Goal: Task Accomplishment & Management: Use online tool/utility

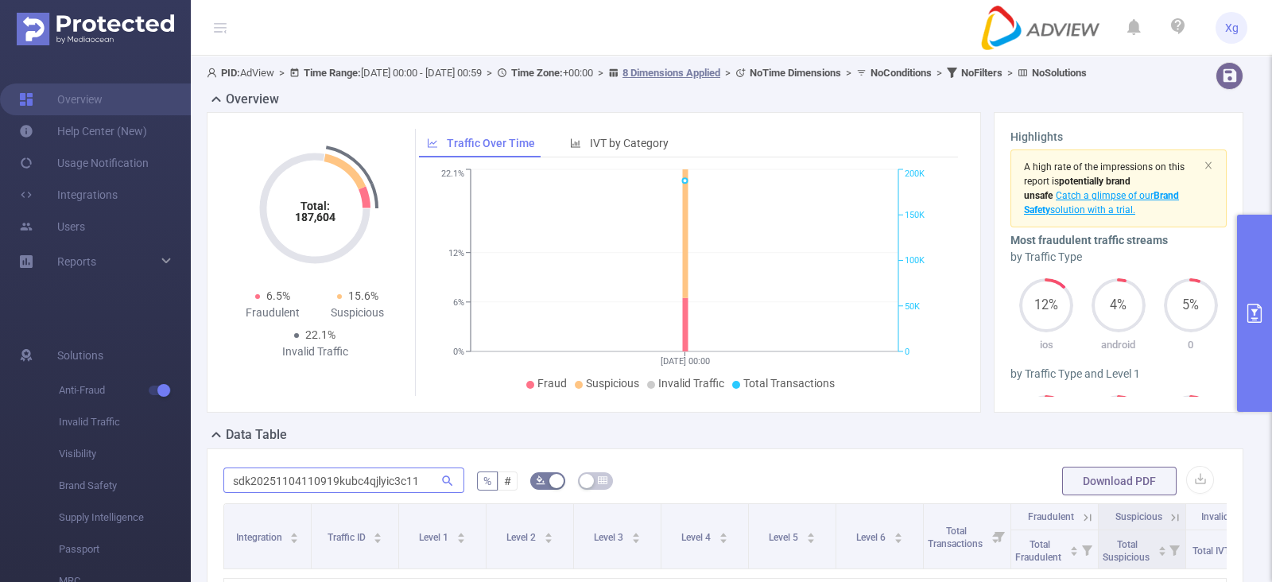
click at [398, 493] on input "sdk20251104110919kubc4qjlyic3c11" at bounding box center [343, 479] width 241 height 25
click at [420, 444] on div "Data Table" at bounding box center [731, 436] width 1049 height 22
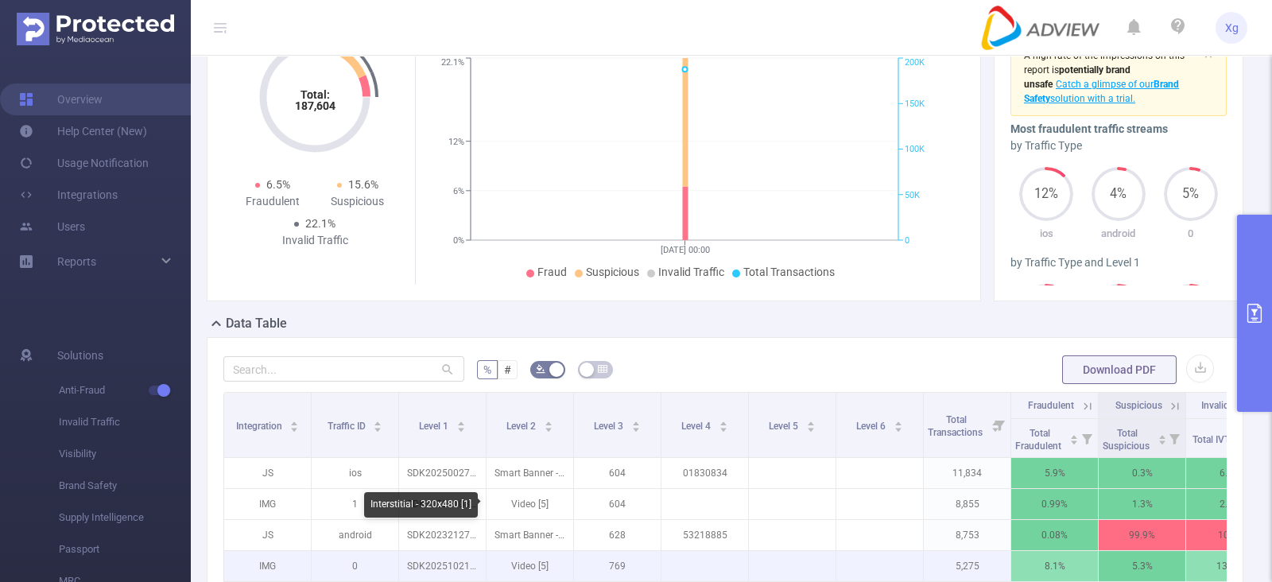
scroll to position [99, 0]
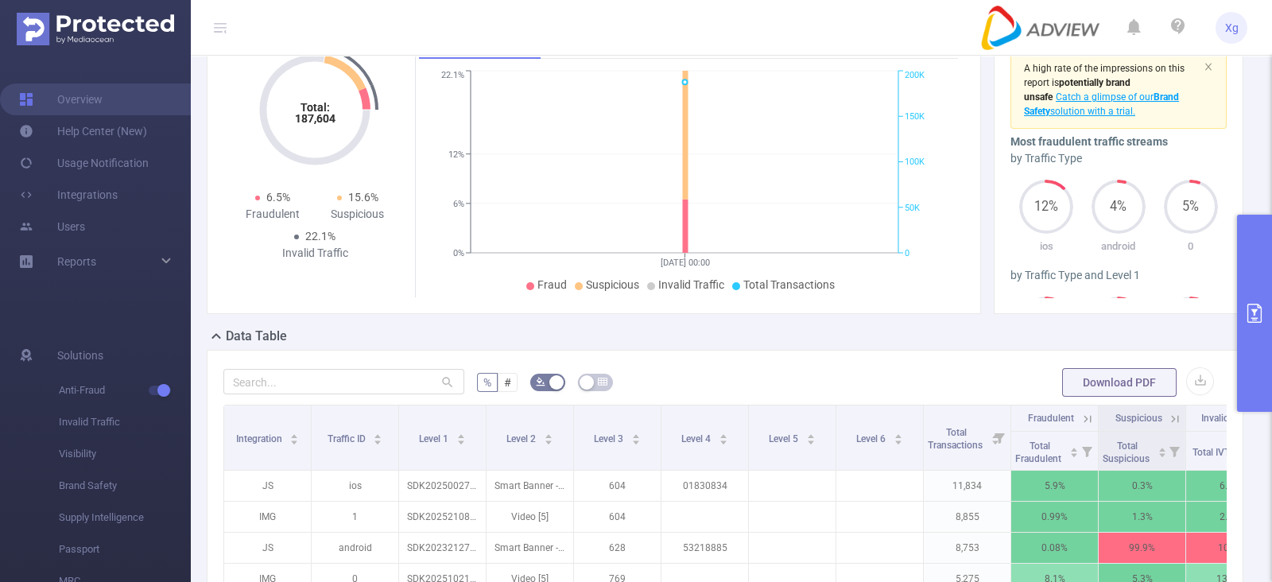
click at [1261, 312] on icon "primary" at bounding box center [1254, 313] width 14 height 19
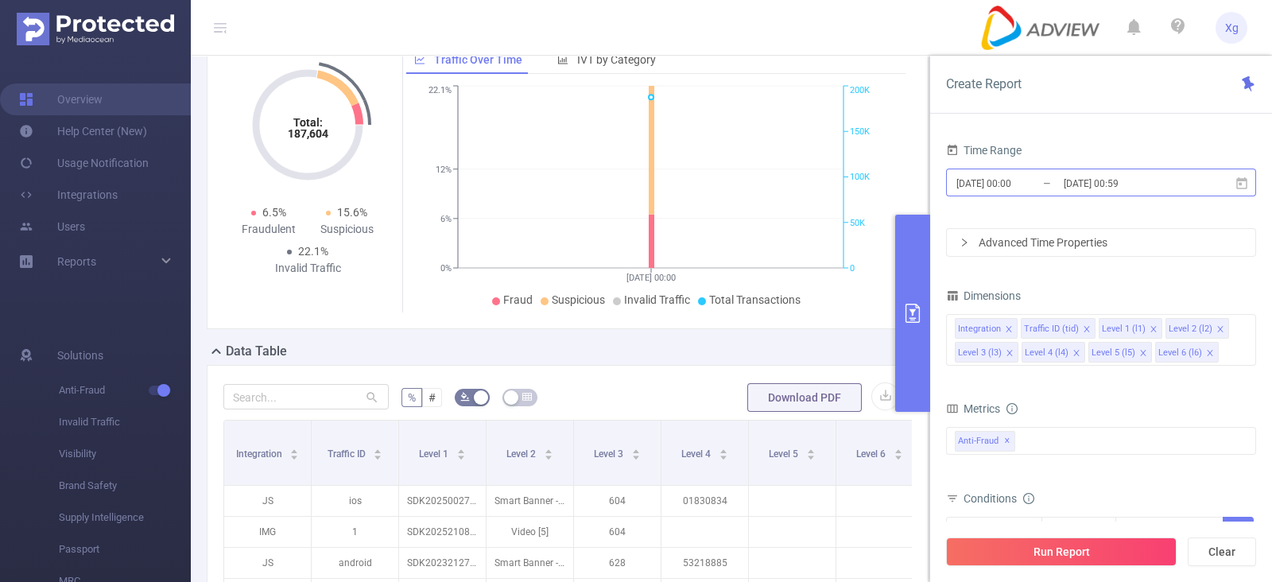
click at [1021, 180] on input "[DATE] 00:00" at bounding box center [1019, 182] width 129 height 21
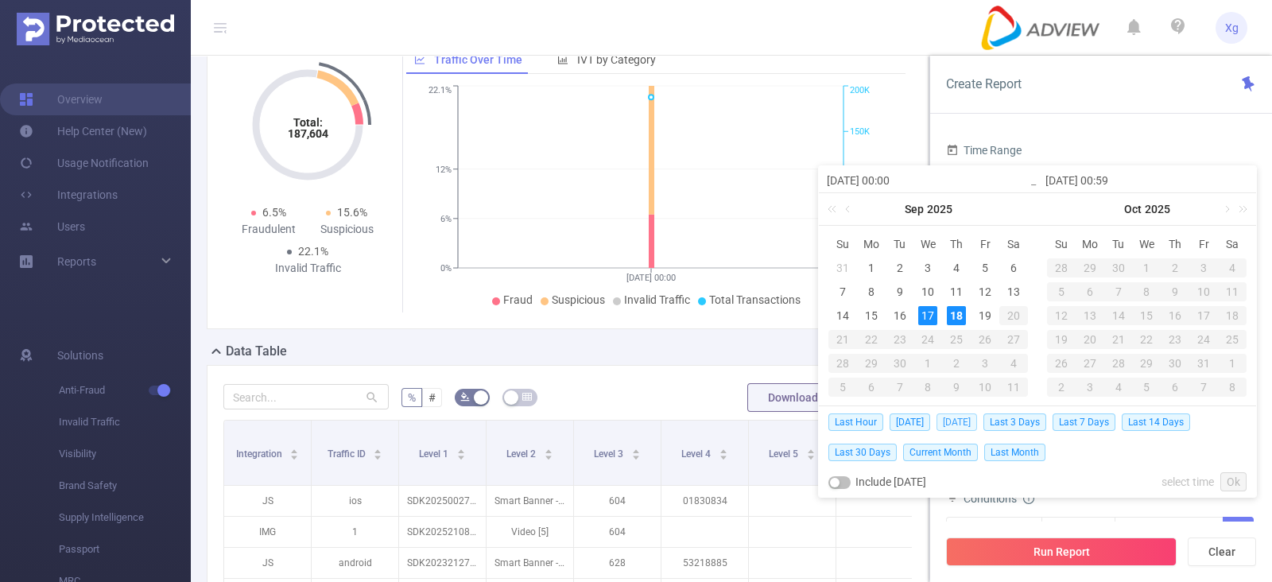
click at [952, 415] on span "[DATE]" at bounding box center [956, 421] width 41 height 17
type input "[DATE] 23:59"
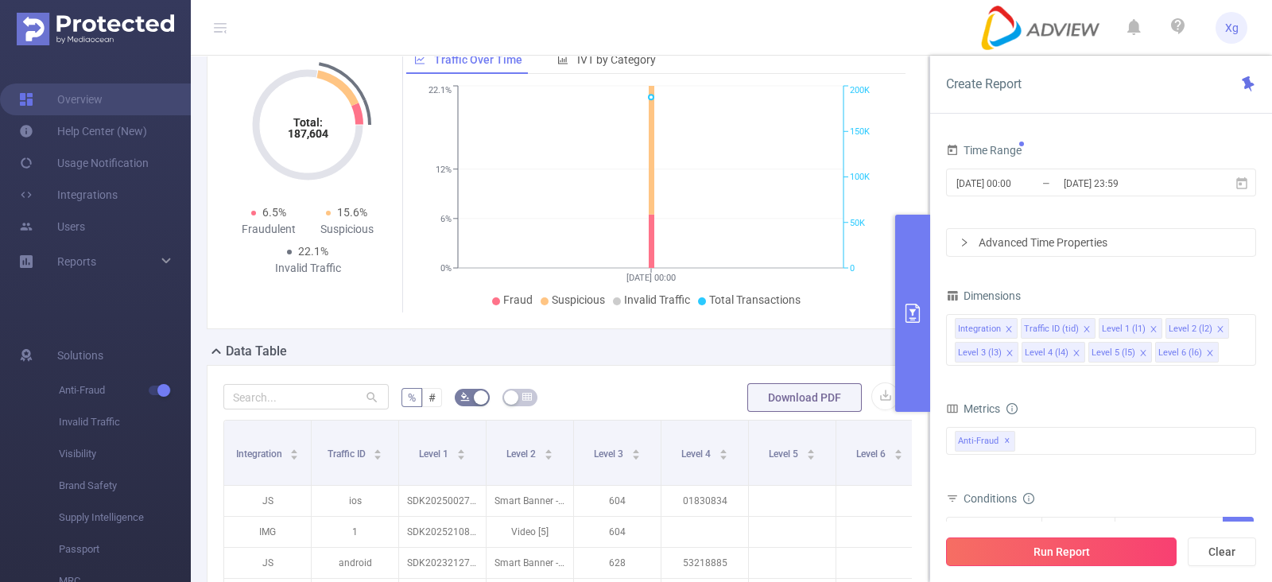
click at [1036, 544] on button "Run Report" at bounding box center [1061, 551] width 231 height 29
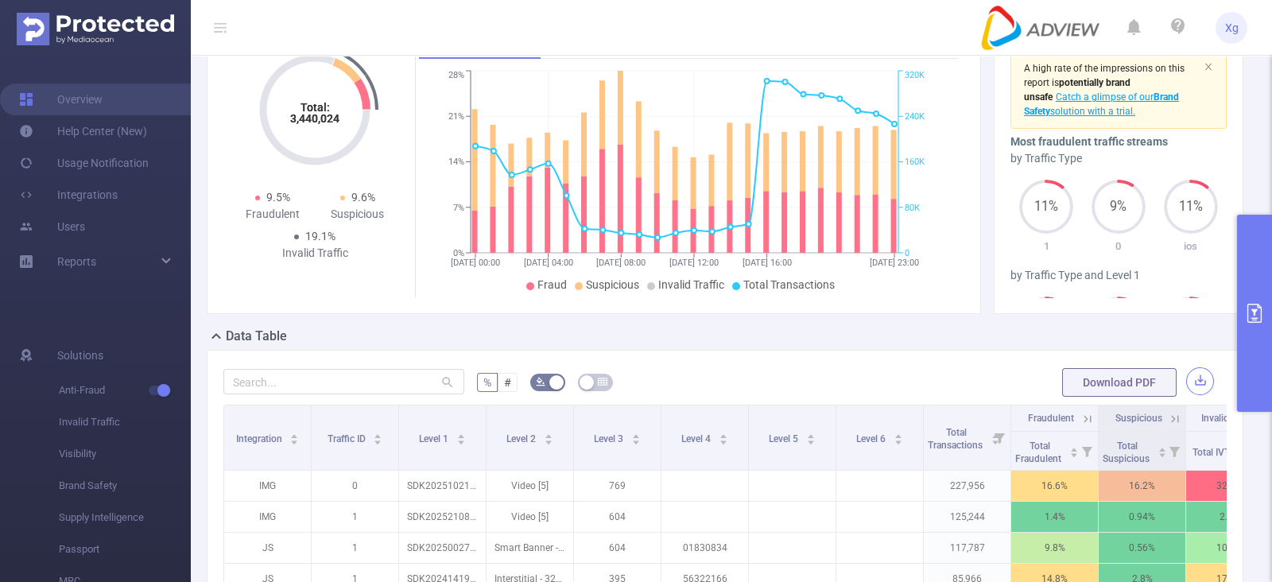
click at [1188, 395] on button "button" at bounding box center [1200, 381] width 28 height 28
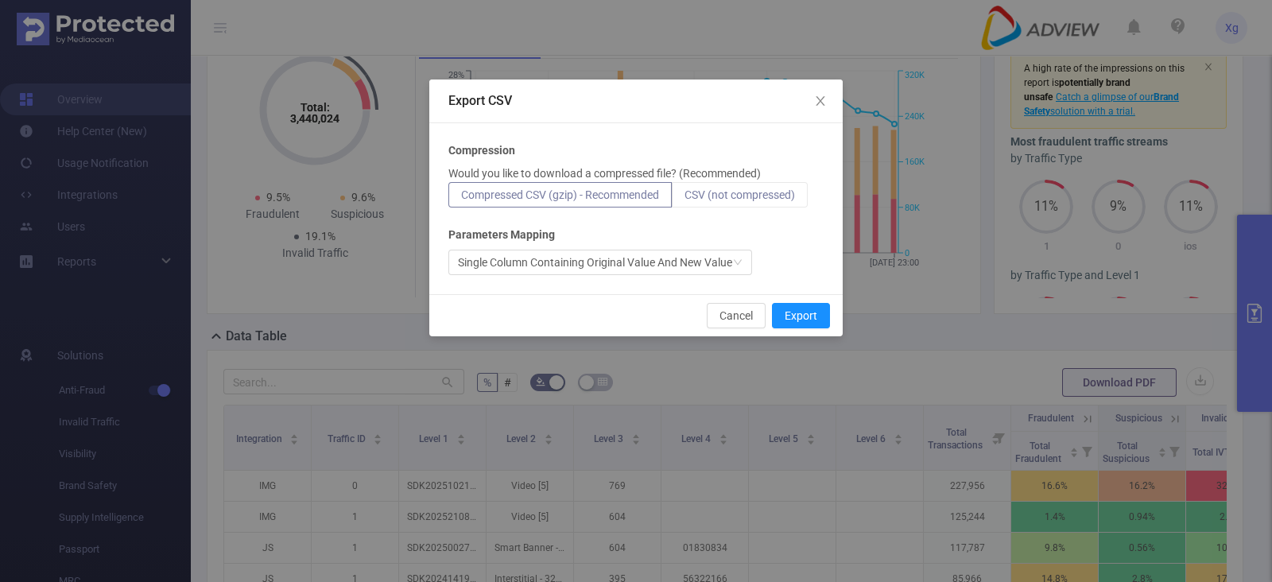
click at [711, 201] on label "CSV (not compressed)" at bounding box center [740, 194] width 136 height 25
click at [684, 199] on input "CSV (not compressed)" at bounding box center [684, 199] width 0 height 0
click at [789, 315] on button "Export" at bounding box center [801, 315] width 58 height 25
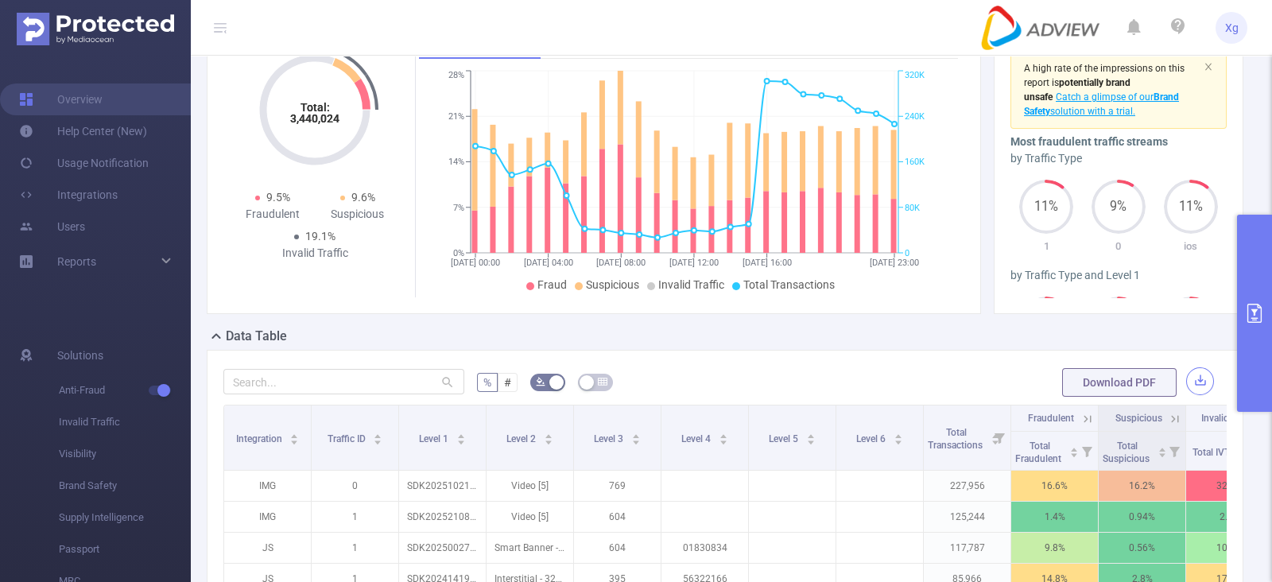
click at [1186, 395] on button "button" at bounding box center [1200, 381] width 28 height 28
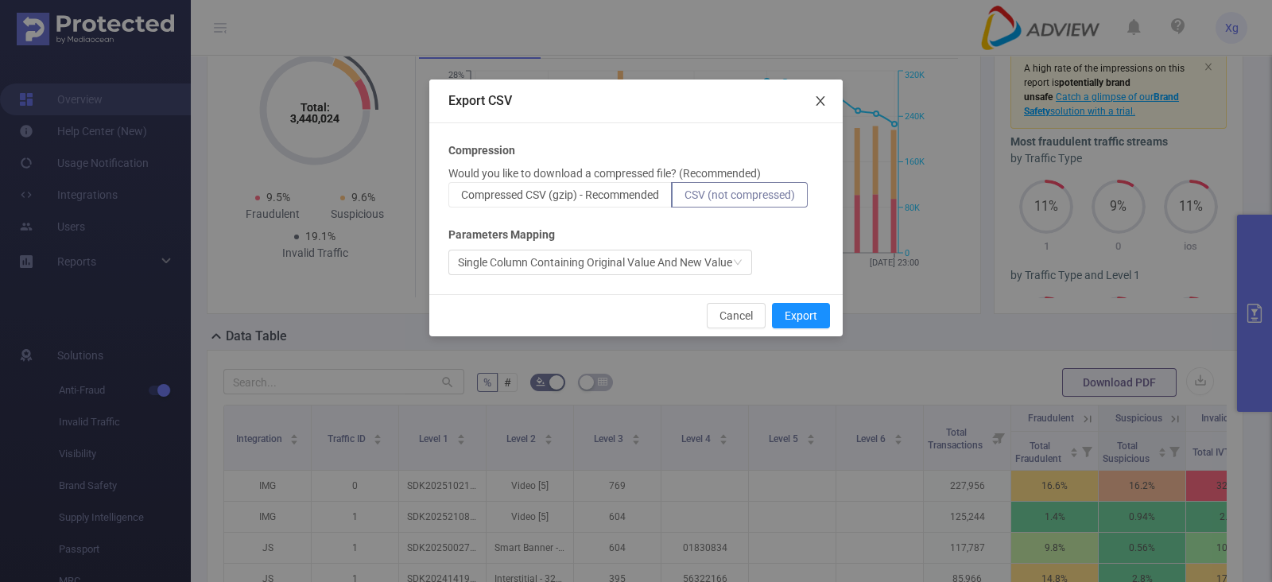
click at [816, 104] on icon "icon: close" at bounding box center [820, 101] width 13 height 13
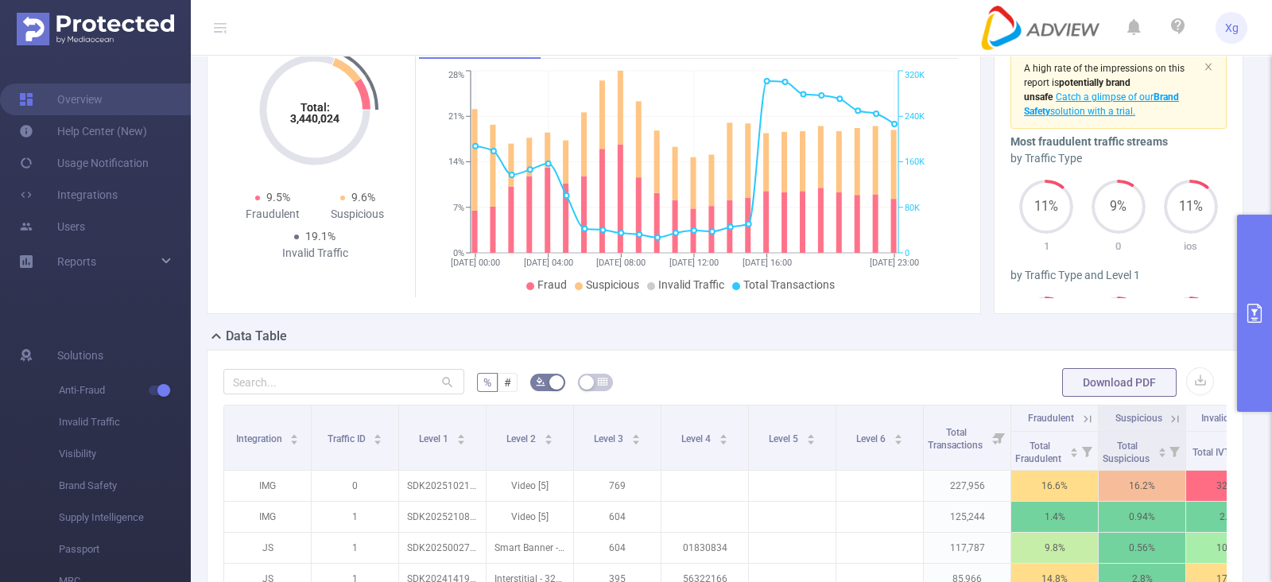
click at [1247, 276] on button "primary" at bounding box center [1254, 313] width 35 height 197
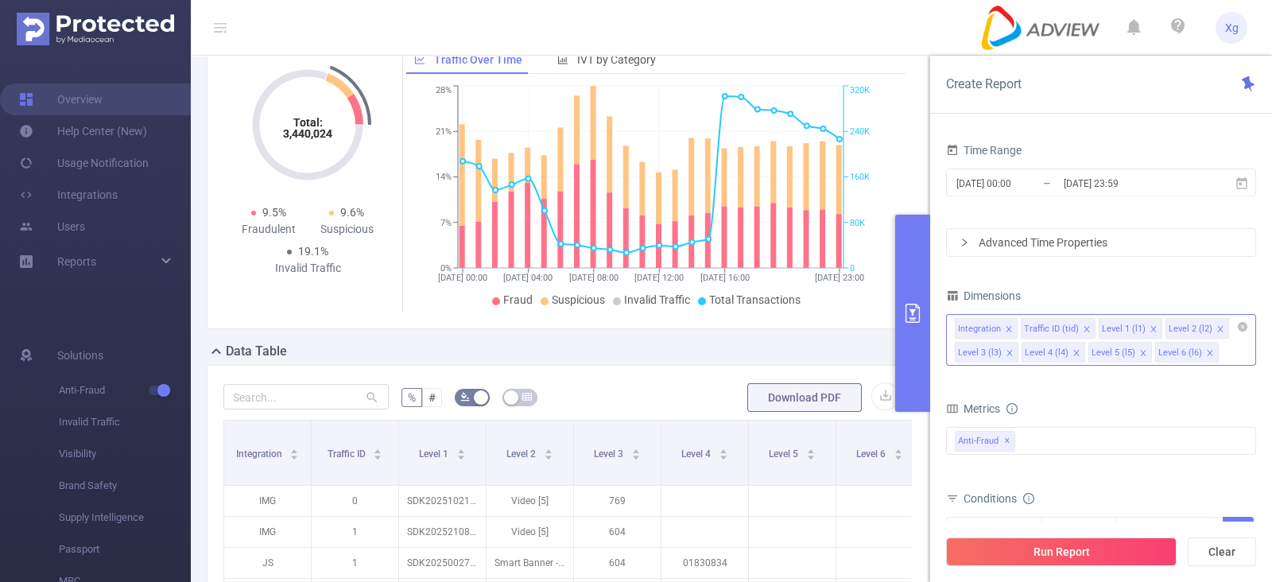
click at [1216, 327] on icon "icon: close" at bounding box center [1220, 329] width 8 height 8
click at [1064, 552] on button "Run Report" at bounding box center [1061, 551] width 231 height 29
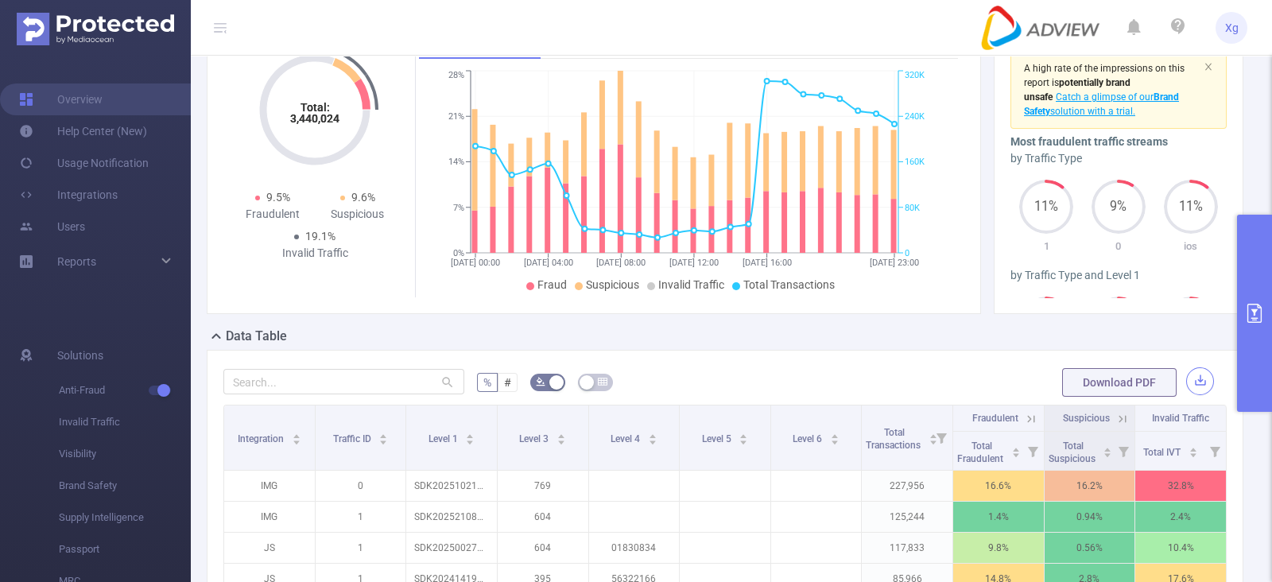
click at [1192, 391] on button "button" at bounding box center [1200, 381] width 28 height 28
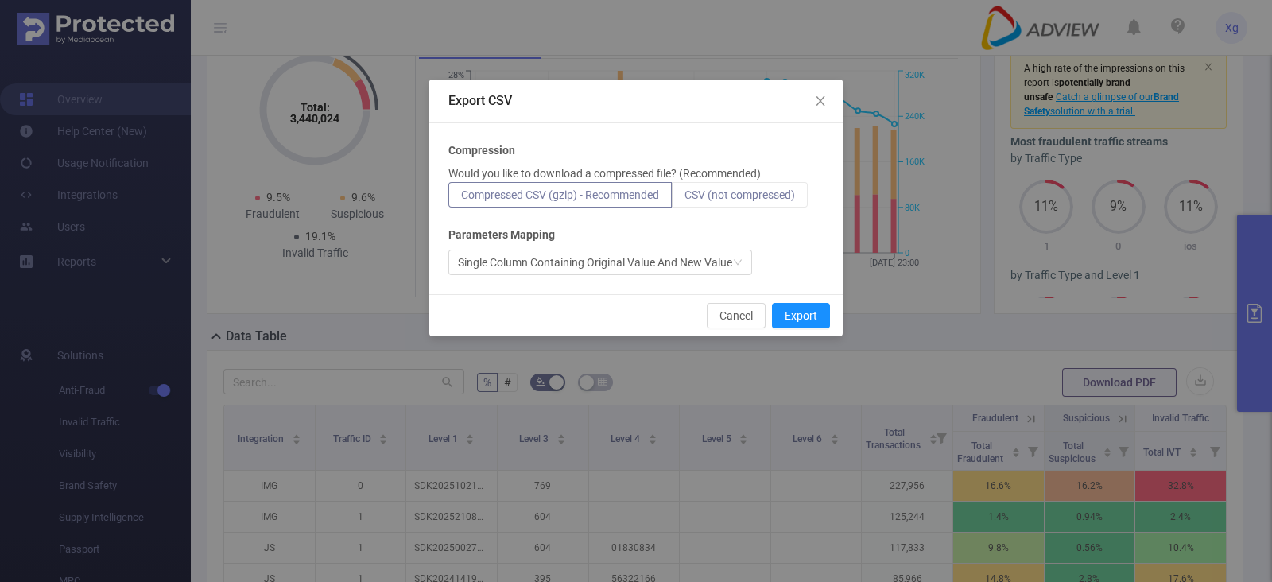
click at [755, 189] on span "CSV (not compressed)" at bounding box center [739, 194] width 110 height 13
click at [684, 199] on input "CSV (not compressed)" at bounding box center [684, 199] width 0 height 0
click at [812, 315] on button "Export" at bounding box center [801, 315] width 58 height 25
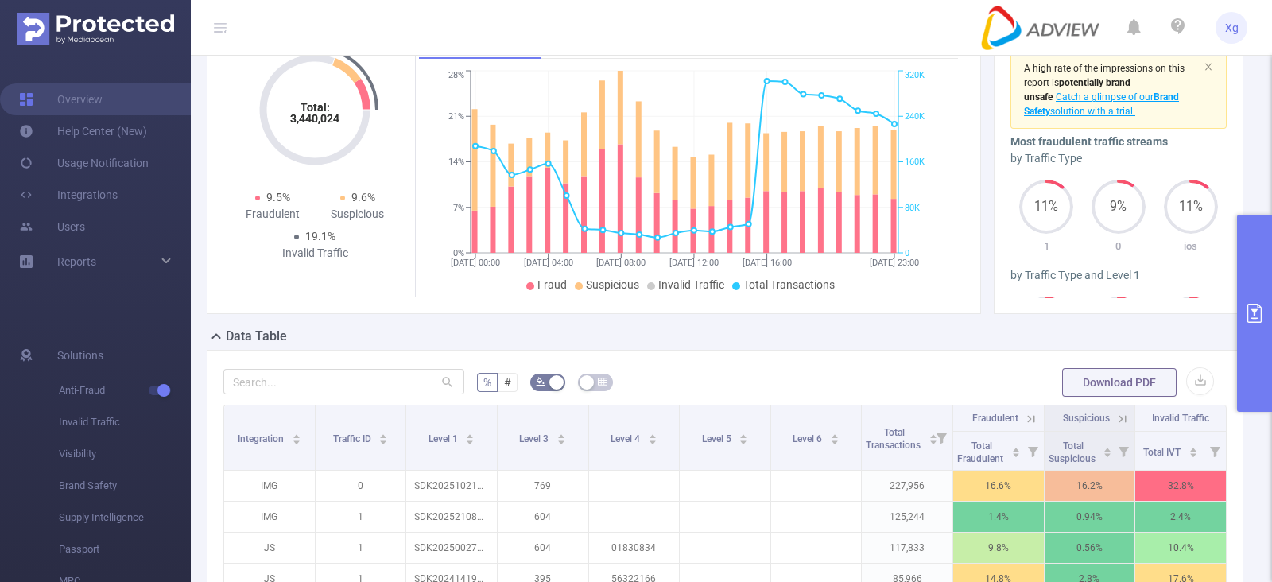
click at [1271, 303] on button "primary" at bounding box center [1254, 313] width 35 height 197
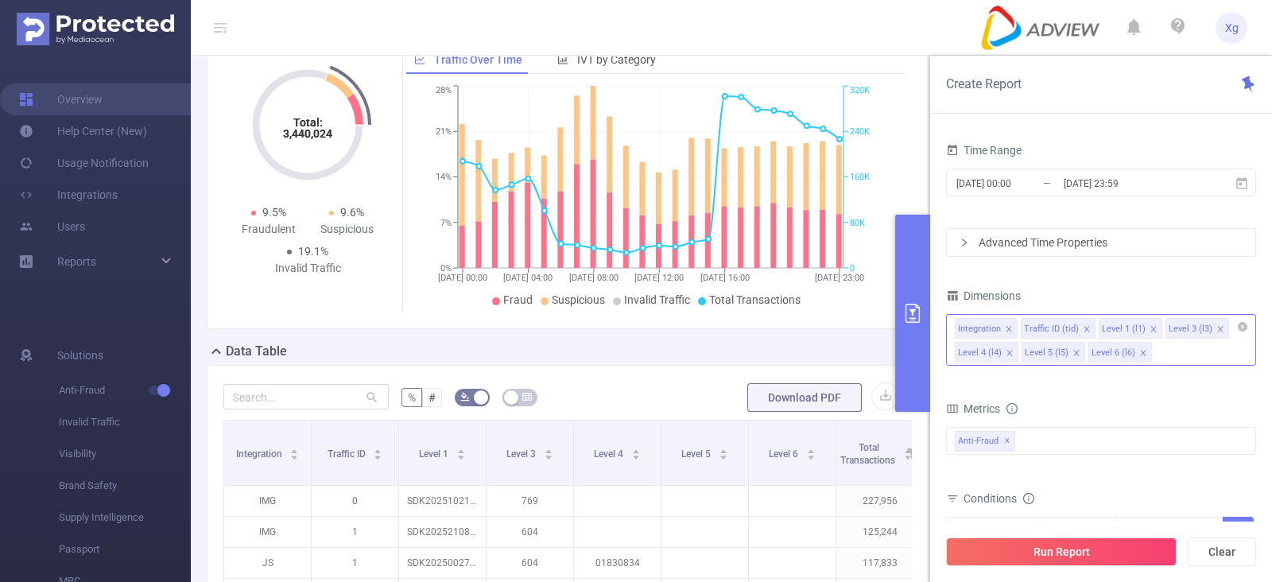
click at [1007, 327] on icon "icon: close" at bounding box center [1009, 329] width 6 height 6
click at [1069, 557] on button "Run Report" at bounding box center [1061, 551] width 231 height 29
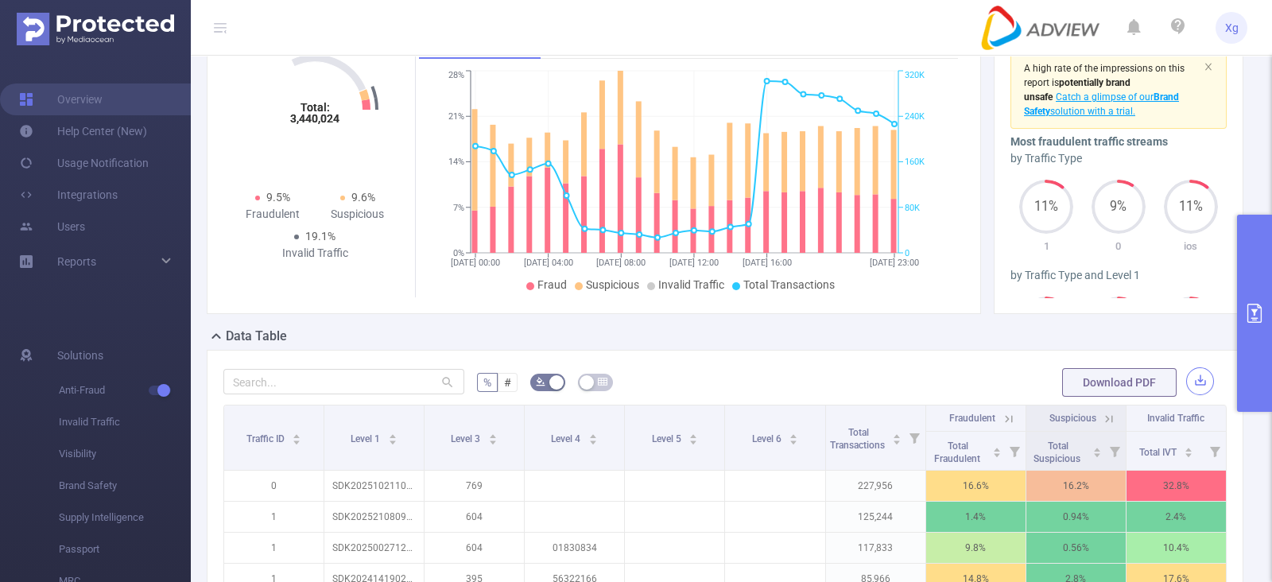
click at [1188, 395] on button "button" at bounding box center [1200, 381] width 28 height 28
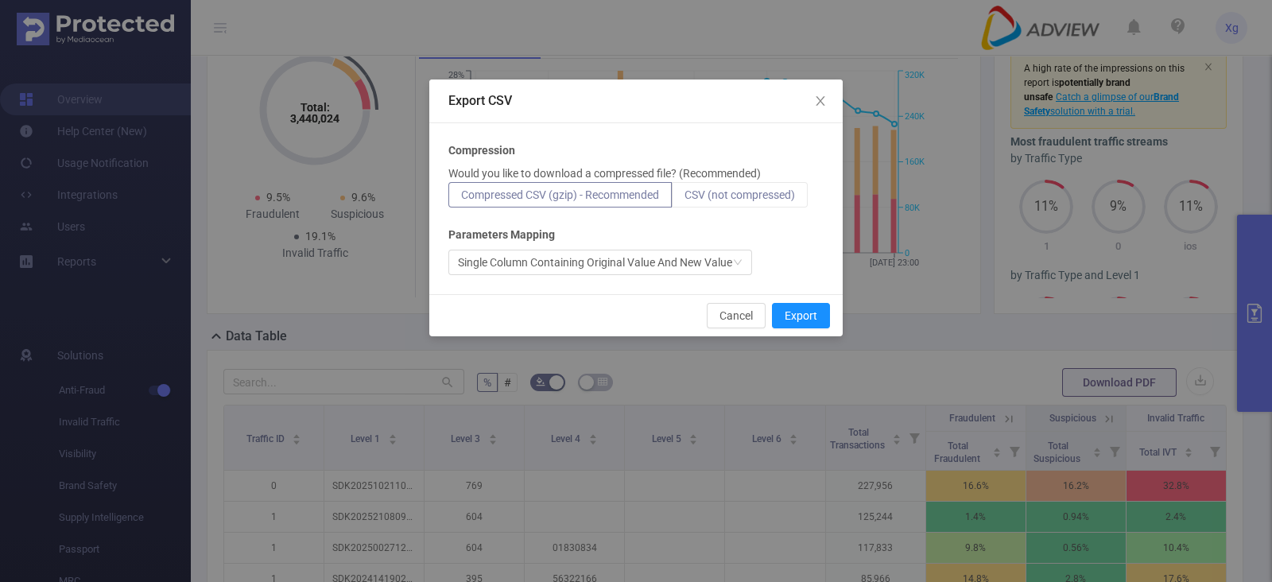
click at [732, 192] on span "CSV (not compressed)" at bounding box center [739, 194] width 110 height 13
click at [684, 199] on input "CSV (not compressed)" at bounding box center [684, 199] width 0 height 0
click at [815, 312] on button "Export" at bounding box center [801, 315] width 58 height 25
